Goal: Feedback & Contribution: Submit feedback/report problem

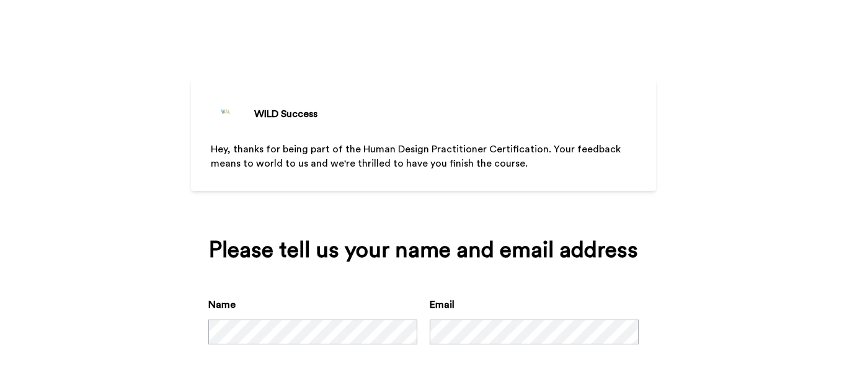
click at [758, 281] on div "WILD Success Hey, thanks for being part of the Human Design Practitioner Certif…" at bounding box center [423, 185] width 847 height 371
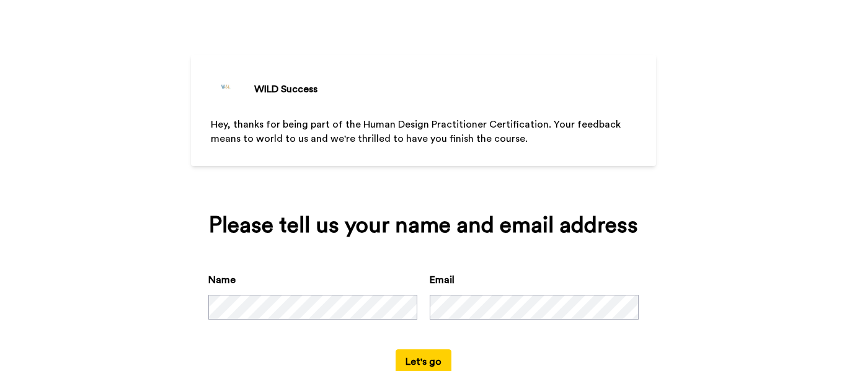
scroll to position [50, 0]
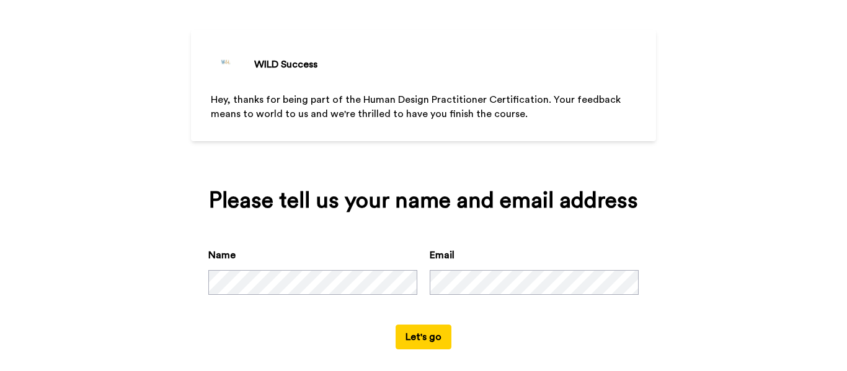
click at [703, 308] on div "WILD Success Hey, thanks for being part of the Human Design Practitioner Certif…" at bounding box center [423, 135] width 847 height 371
click at [582, 331] on form "Name Email Let's go" at bounding box center [423, 299] width 430 height 102
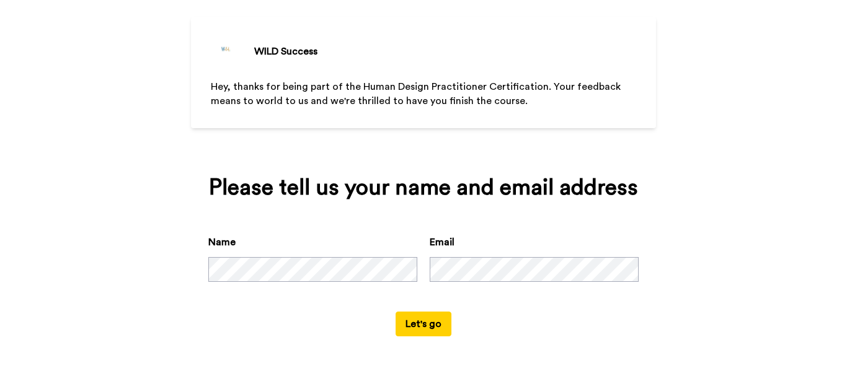
click at [413, 328] on button "Let's go" at bounding box center [423, 324] width 56 height 25
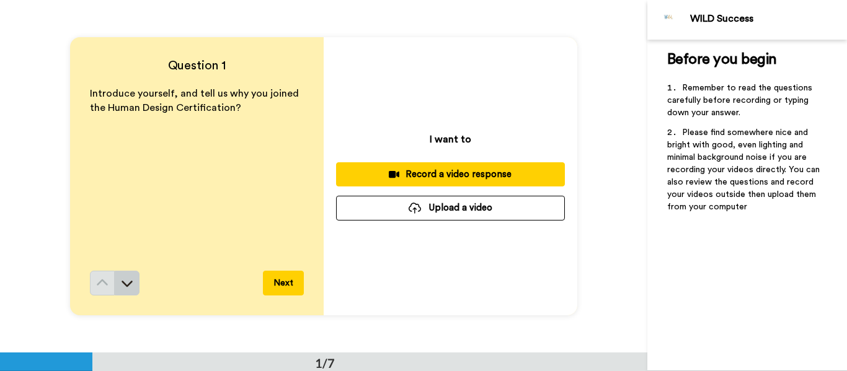
click at [132, 283] on button at bounding box center [127, 283] width 25 height 25
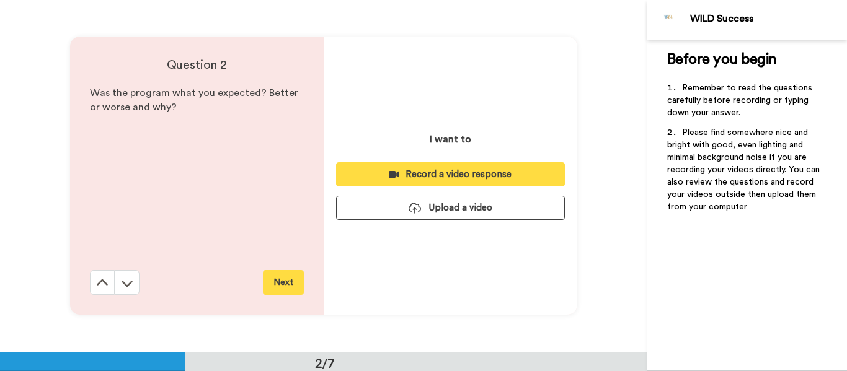
scroll to position [353, 0]
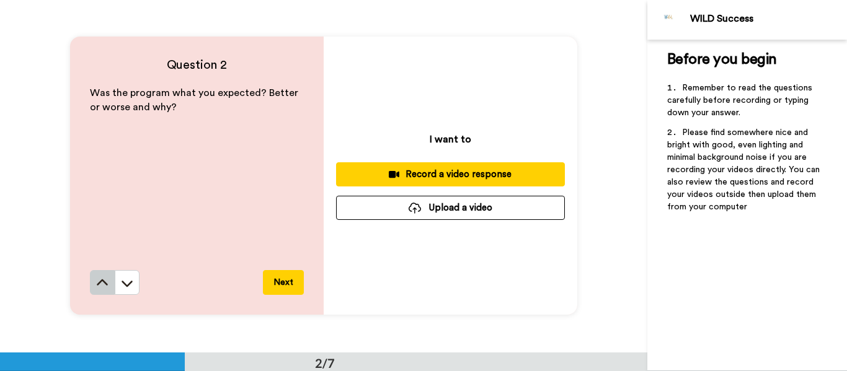
click at [100, 278] on icon at bounding box center [102, 283] width 12 height 12
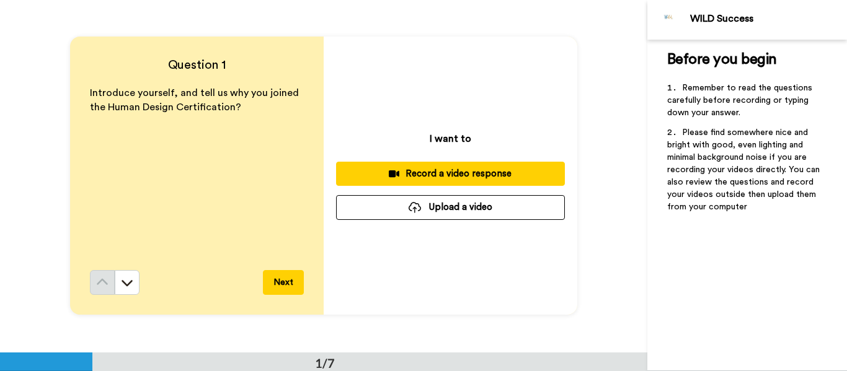
scroll to position [0, 0]
click at [452, 173] on div "Record a video response" at bounding box center [450, 174] width 209 height 13
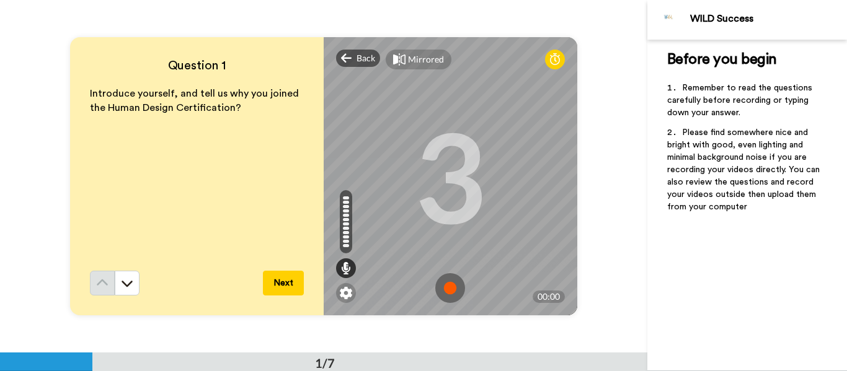
click at [444, 288] on img at bounding box center [450, 288] width 30 height 30
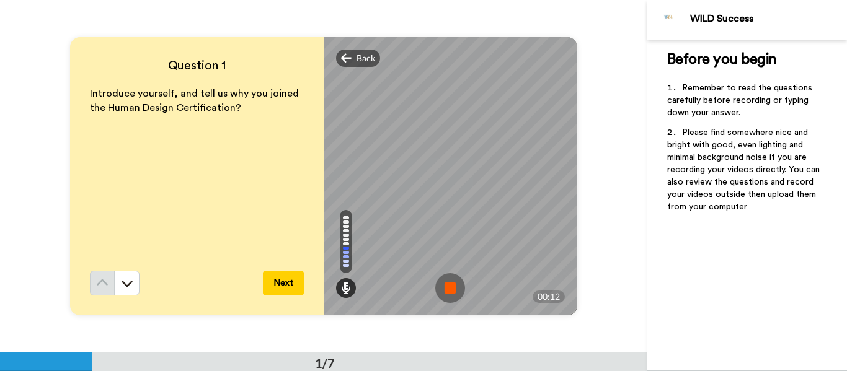
click at [444, 288] on img at bounding box center [450, 288] width 30 height 30
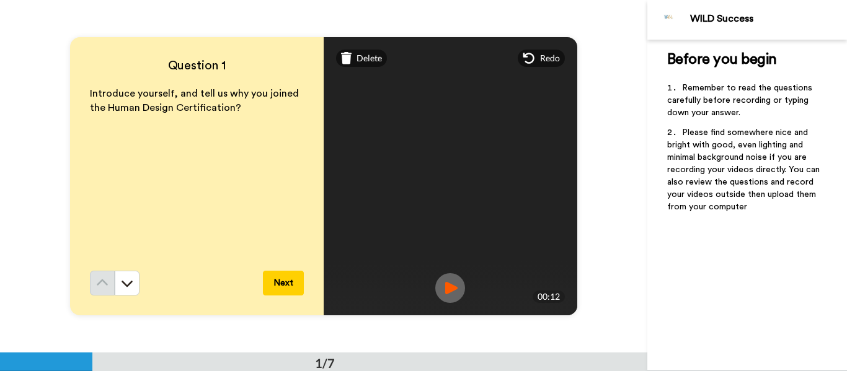
click at [449, 289] on img at bounding box center [450, 288] width 30 height 30
click at [540, 59] on span "Redo" at bounding box center [550, 58] width 20 height 12
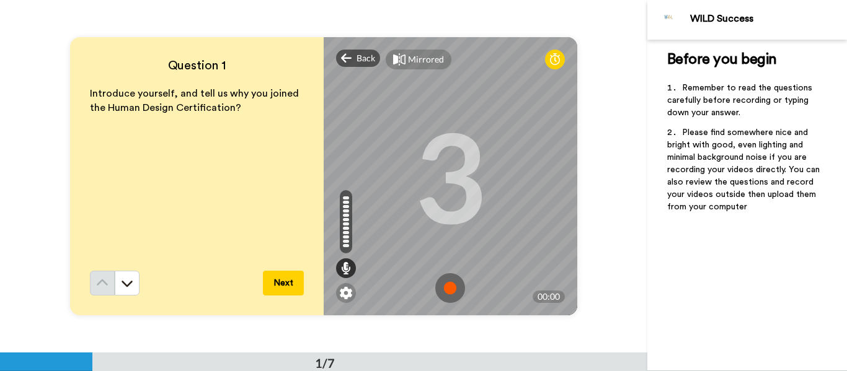
click at [446, 280] on img at bounding box center [450, 288] width 30 height 30
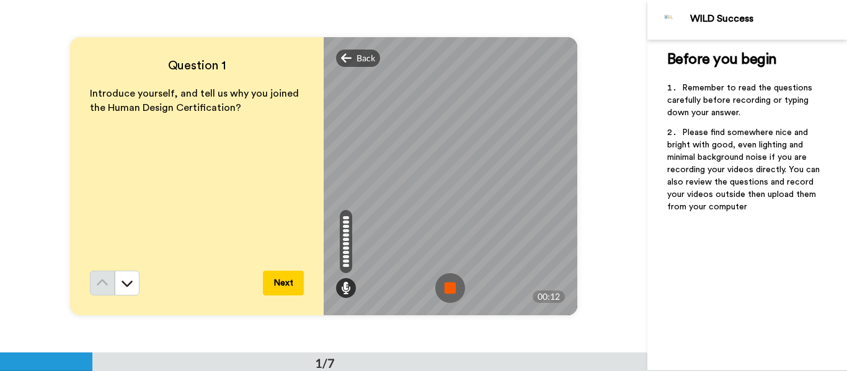
click at [451, 286] on img at bounding box center [450, 288] width 30 height 30
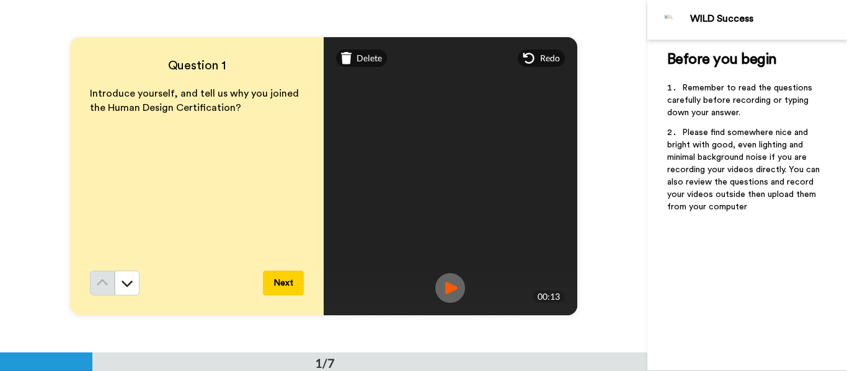
click at [451, 291] on img at bounding box center [450, 288] width 30 height 30
click at [285, 291] on button "Next" at bounding box center [283, 283] width 41 height 25
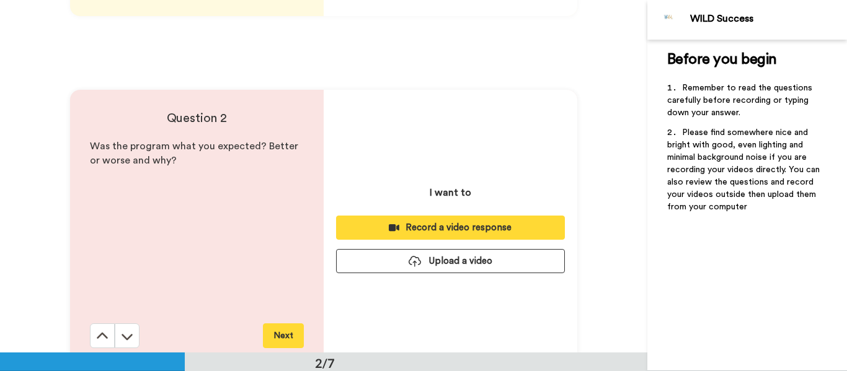
scroll to position [353, 0]
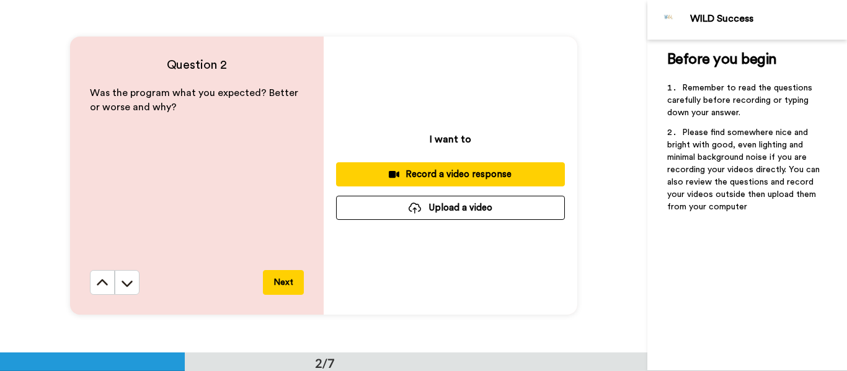
click at [454, 182] on button "Record a video response" at bounding box center [450, 174] width 229 height 24
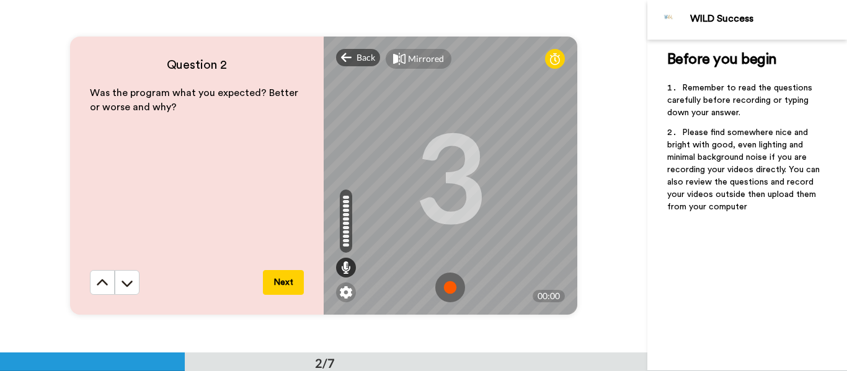
click at [450, 283] on img at bounding box center [450, 288] width 30 height 30
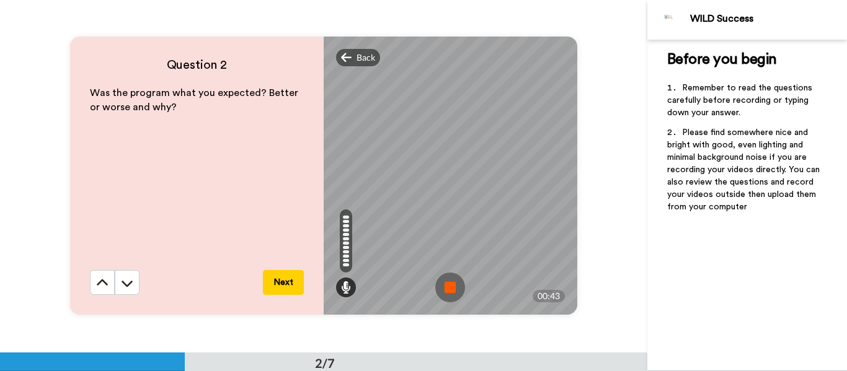
click at [451, 288] on img at bounding box center [450, 288] width 30 height 30
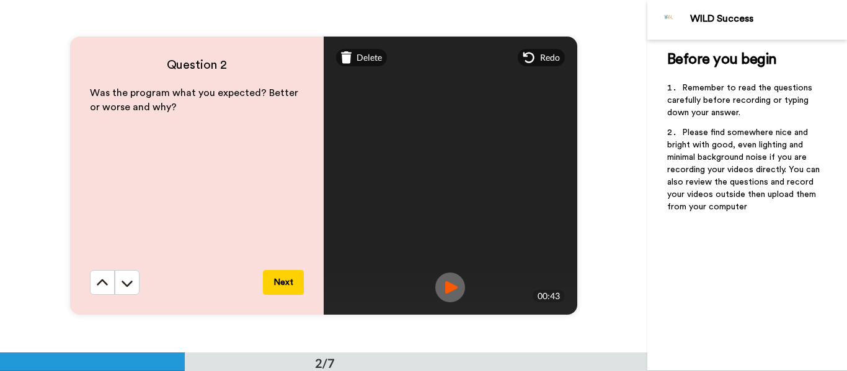
click at [446, 286] on img at bounding box center [450, 288] width 30 height 30
click at [283, 287] on button "Next" at bounding box center [283, 282] width 41 height 25
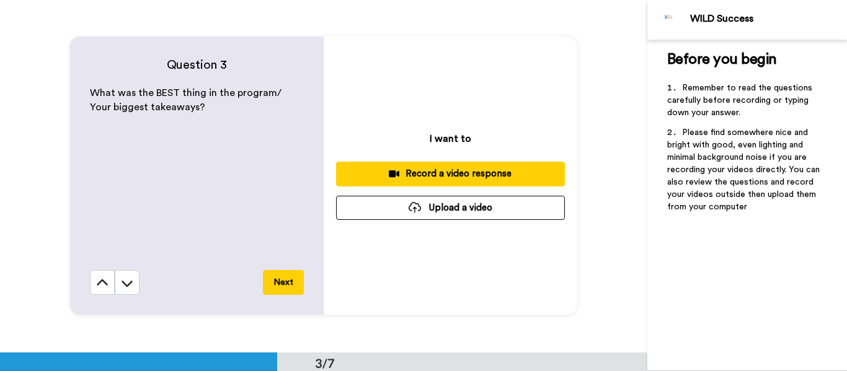
scroll to position [705, 0]
click at [451, 171] on div "Record a video response" at bounding box center [450, 173] width 209 height 13
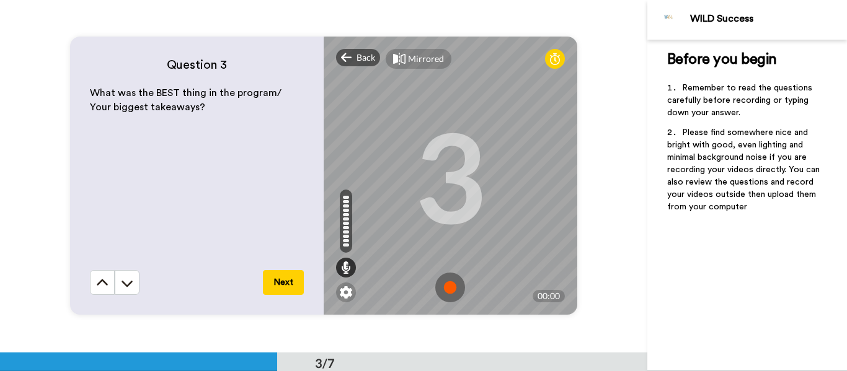
click at [451, 288] on img at bounding box center [450, 288] width 30 height 30
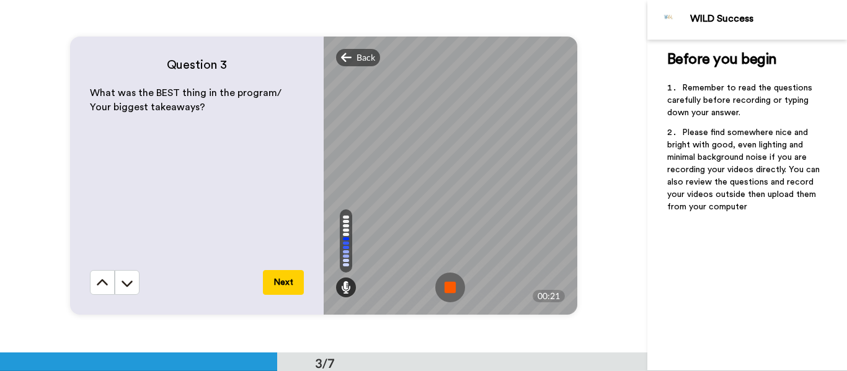
click at [444, 283] on img at bounding box center [450, 288] width 30 height 30
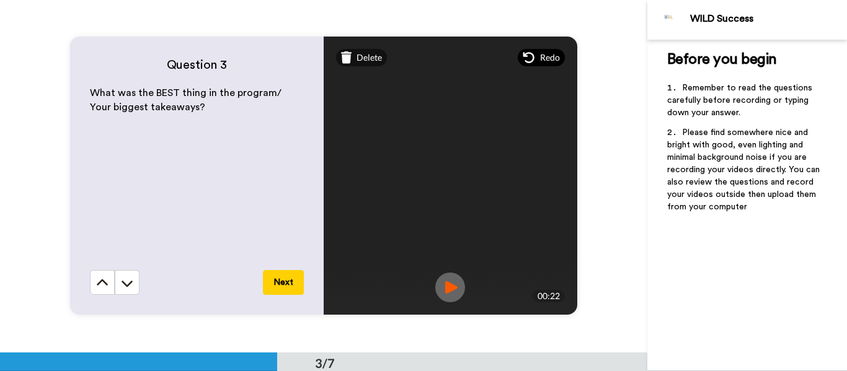
click at [540, 59] on span "Redo" at bounding box center [550, 57] width 20 height 12
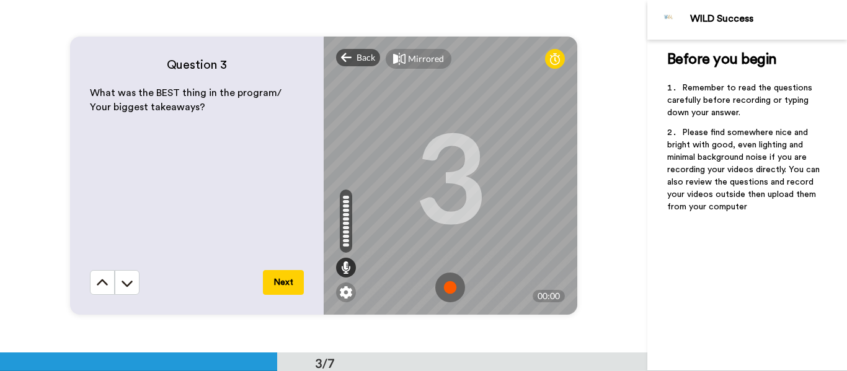
click at [448, 293] on img at bounding box center [450, 288] width 30 height 30
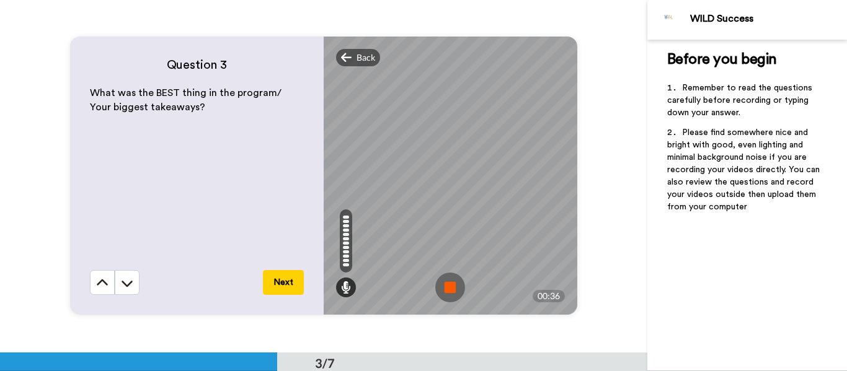
click at [451, 285] on img at bounding box center [450, 288] width 30 height 30
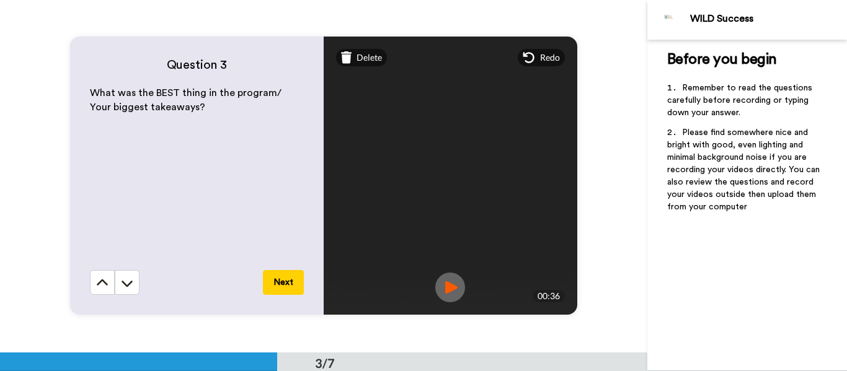
click at [446, 286] on img at bounding box center [450, 288] width 30 height 30
click at [283, 286] on button "Next" at bounding box center [283, 282] width 41 height 25
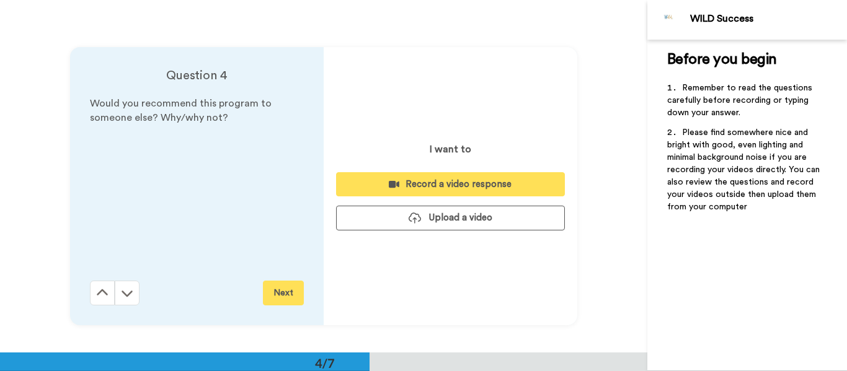
scroll to position [1057, 0]
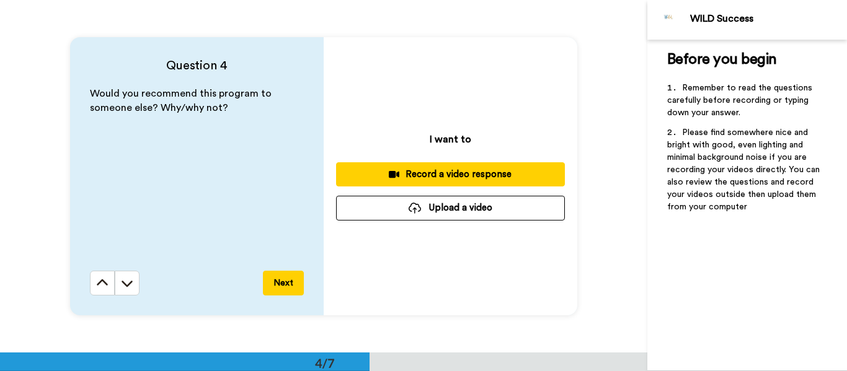
click at [471, 172] on div "Record a video response" at bounding box center [450, 174] width 209 height 13
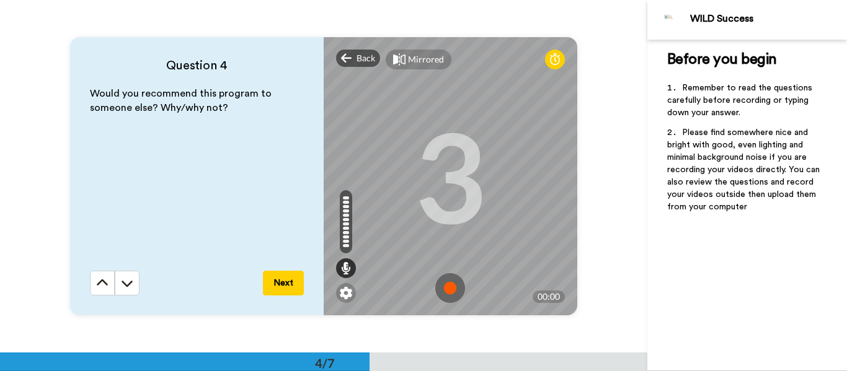
click at [452, 289] on img at bounding box center [450, 288] width 30 height 30
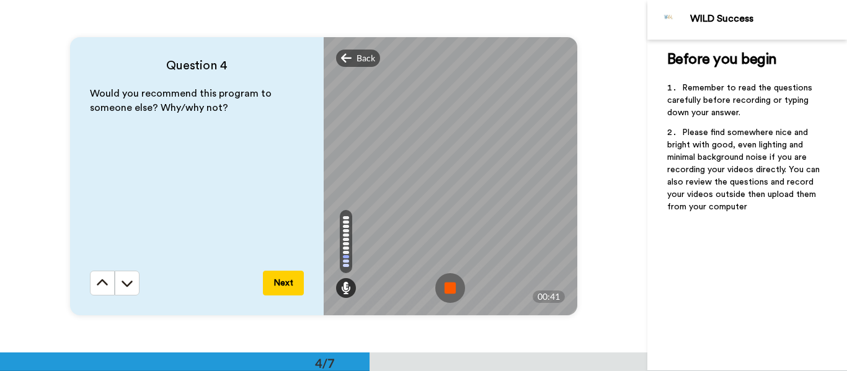
click at [447, 293] on img at bounding box center [450, 288] width 30 height 30
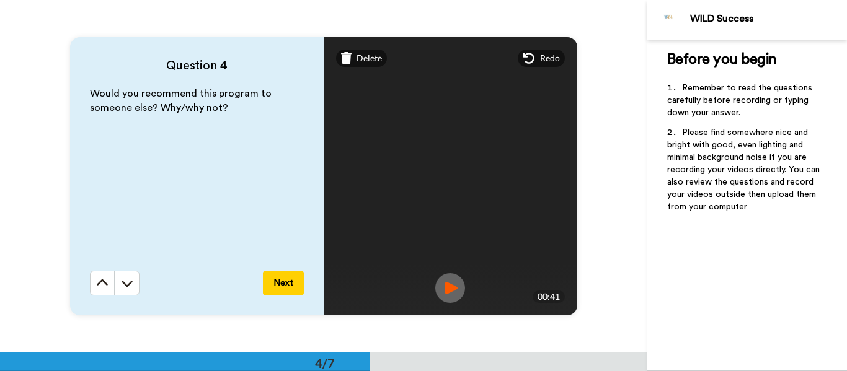
click at [449, 287] on img at bounding box center [450, 288] width 30 height 30
click at [279, 277] on button "Next" at bounding box center [283, 283] width 41 height 25
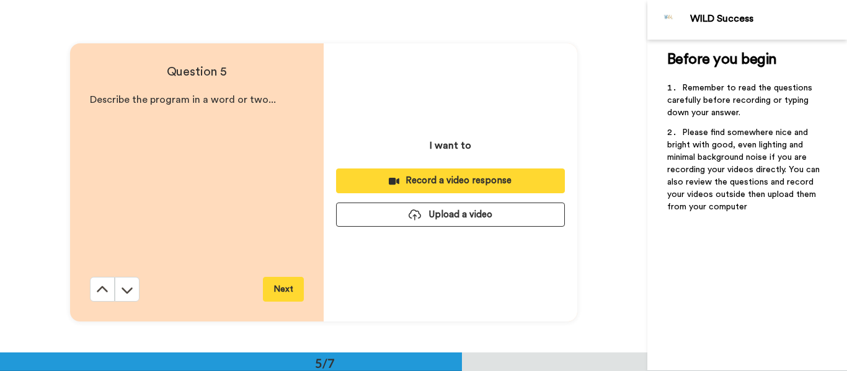
scroll to position [1410, 0]
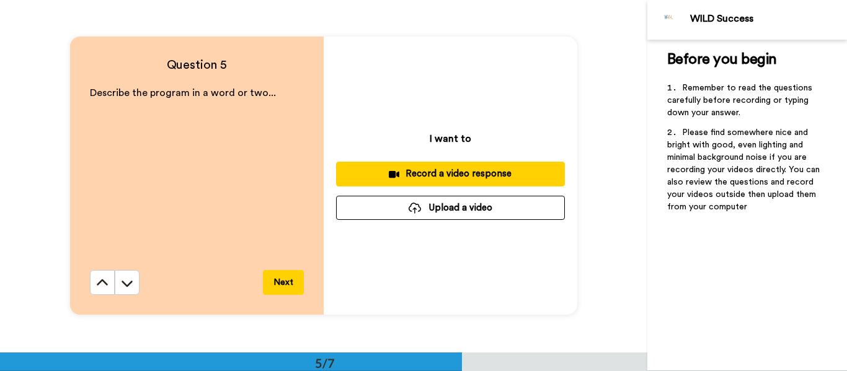
click at [425, 171] on div "Record a video response" at bounding box center [450, 173] width 209 height 13
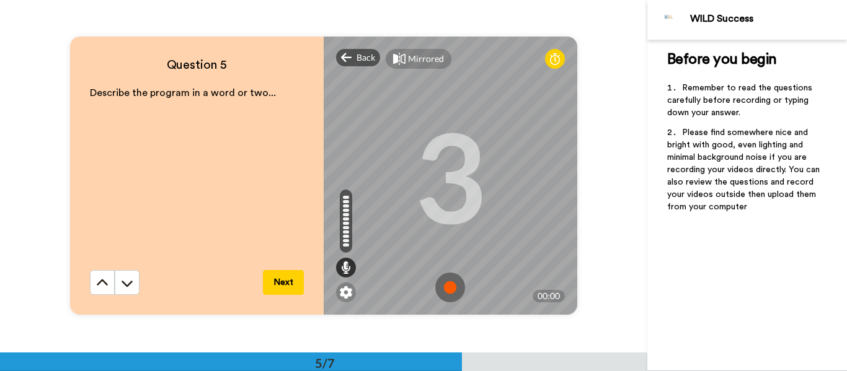
click at [443, 288] on img at bounding box center [450, 288] width 30 height 30
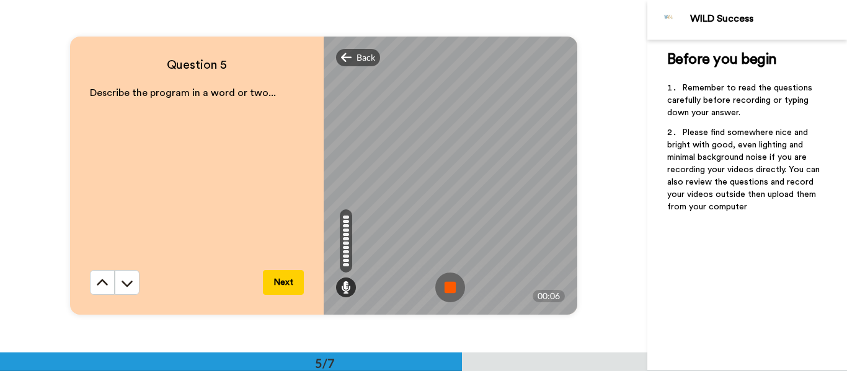
click at [443, 288] on img at bounding box center [450, 288] width 30 height 30
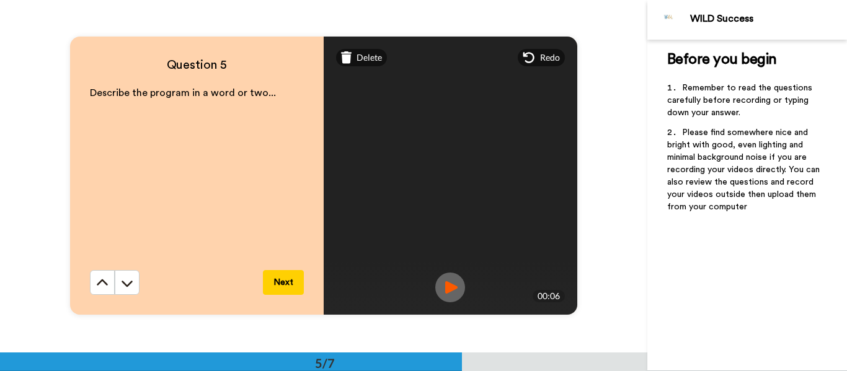
click at [449, 287] on img at bounding box center [450, 288] width 30 height 30
click at [287, 285] on button "Next" at bounding box center [283, 282] width 41 height 25
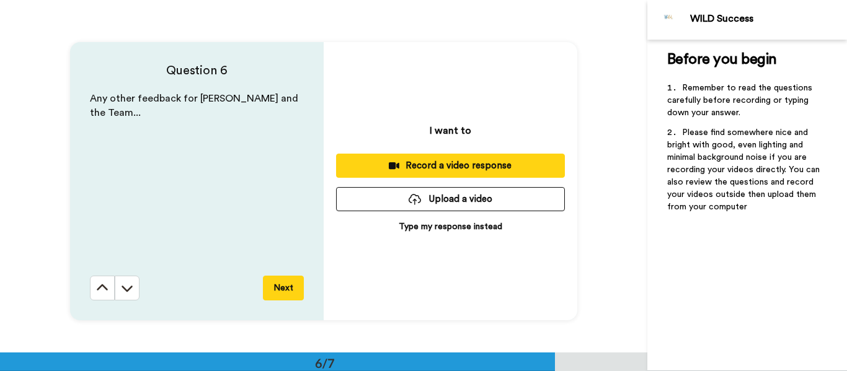
scroll to position [1763, 0]
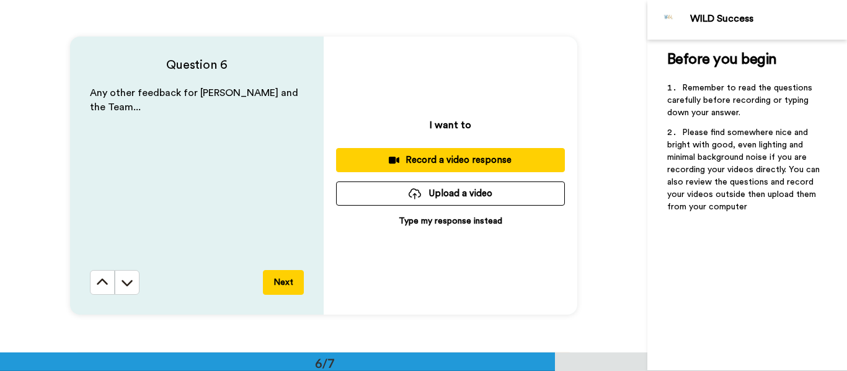
click at [431, 151] on button "Record a video response" at bounding box center [450, 160] width 229 height 24
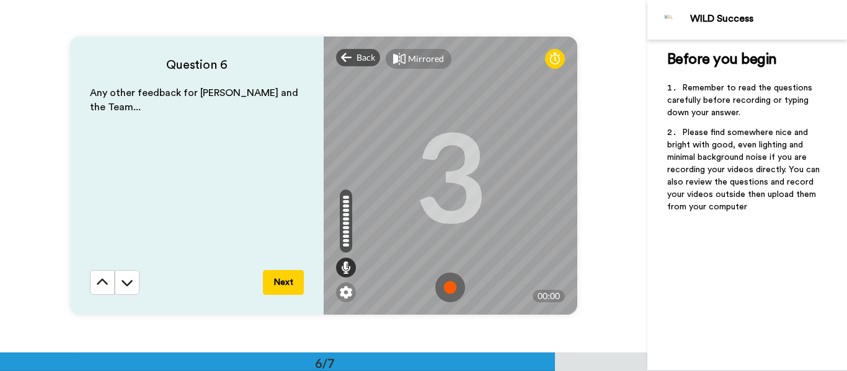
click at [450, 284] on img at bounding box center [450, 288] width 30 height 30
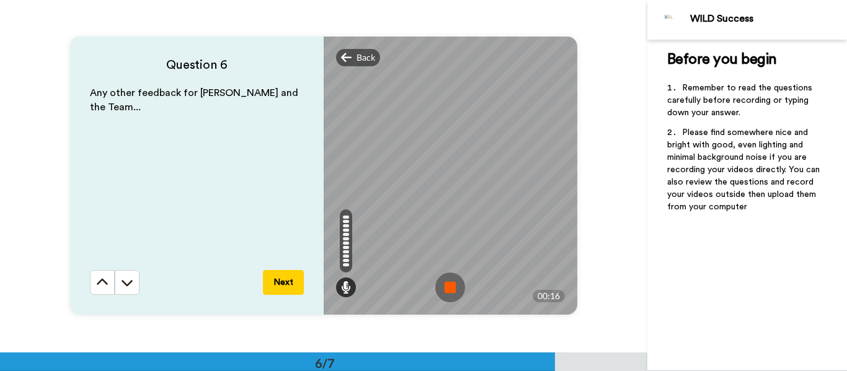
click at [448, 282] on img at bounding box center [450, 288] width 30 height 30
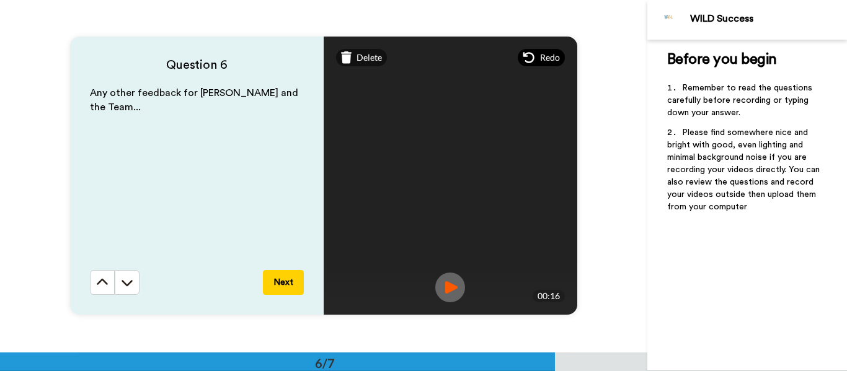
click at [531, 59] on icon at bounding box center [528, 57] width 12 height 12
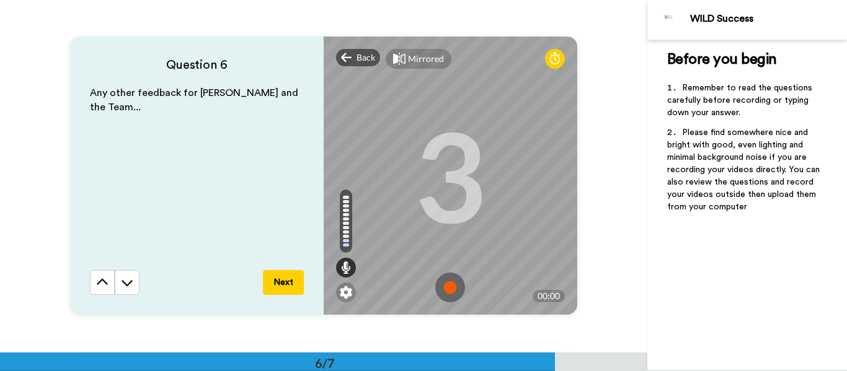
click at [447, 290] on img at bounding box center [450, 288] width 30 height 30
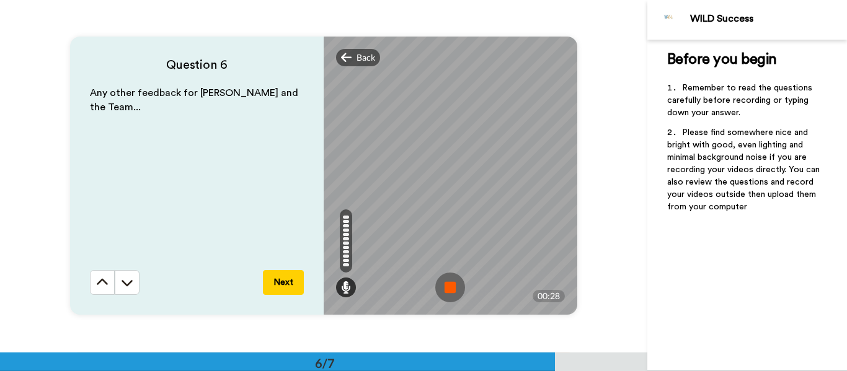
click at [456, 288] on img at bounding box center [450, 288] width 30 height 30
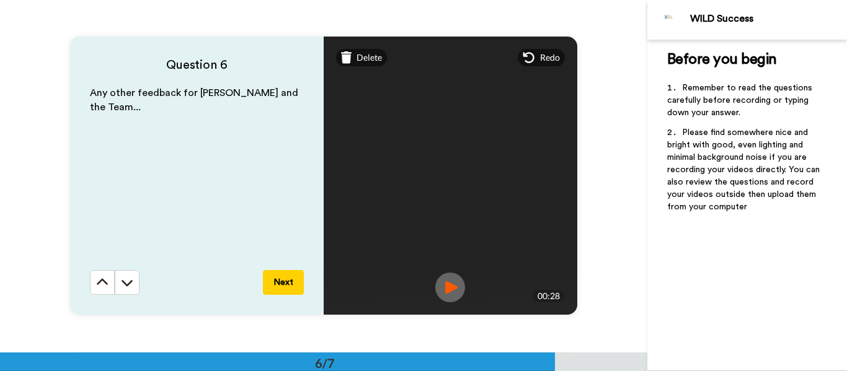
click at [443, 286] on img at bounding box center [450, 288] width 30 height 30
click at [279, 288] on button "Next" at bounding box center [283, 282] width 41 height 25
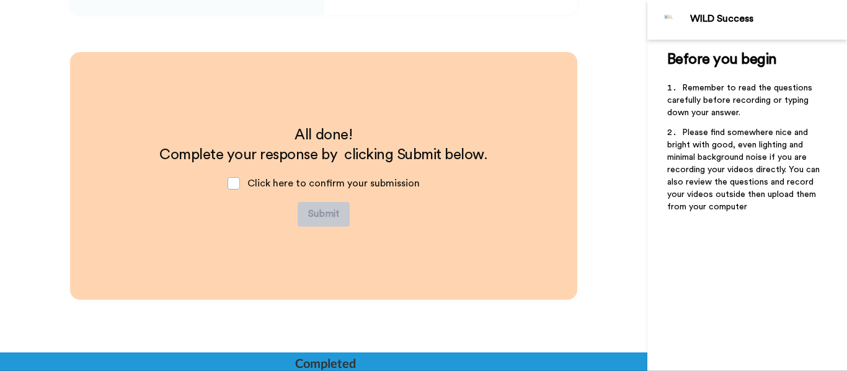
scroll to position [2063, 0]
click at [232, 181] on span at bounding box center [233, 183] width 12 height 12
click at [324, 205] on button "Submit" at bounding box center [323, 214] width 52 height 25
